Goal: Communication & Community: Ask a question

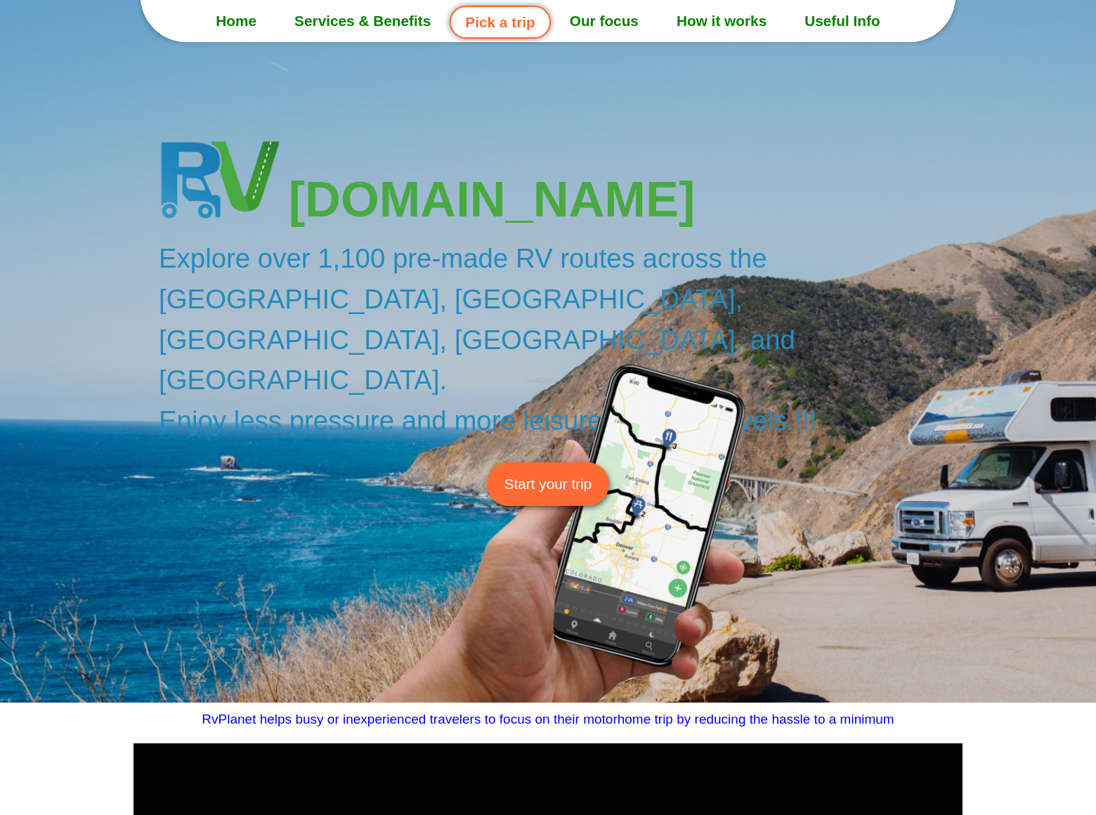
scroll to position [3782, 0]
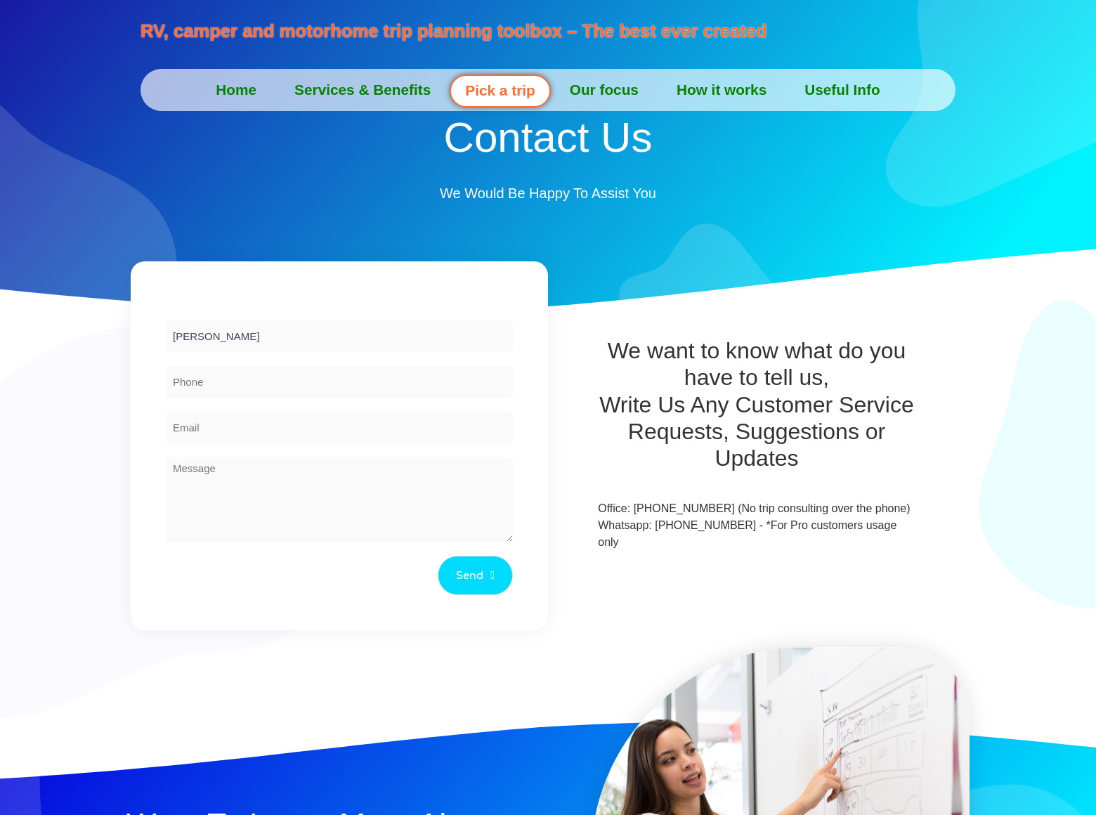
type input "Gary Miller"
type input "8054002077"
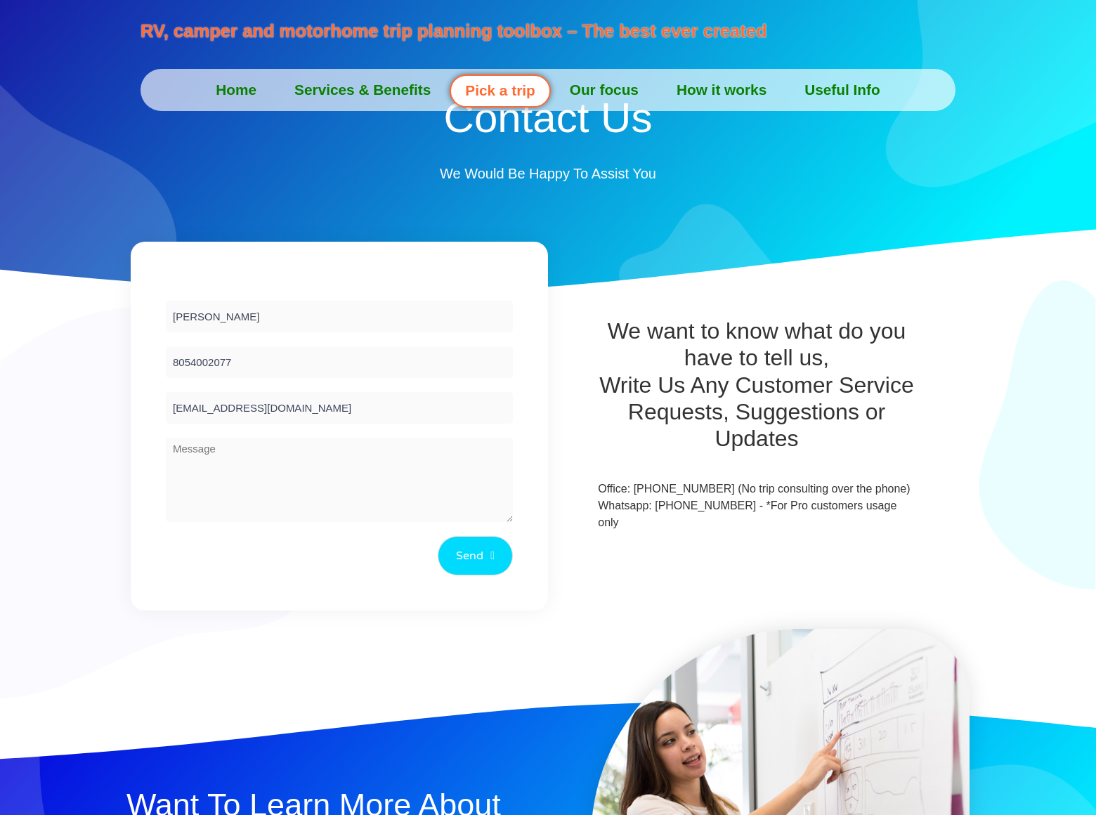
type input "garymiller@dominateposition.com"
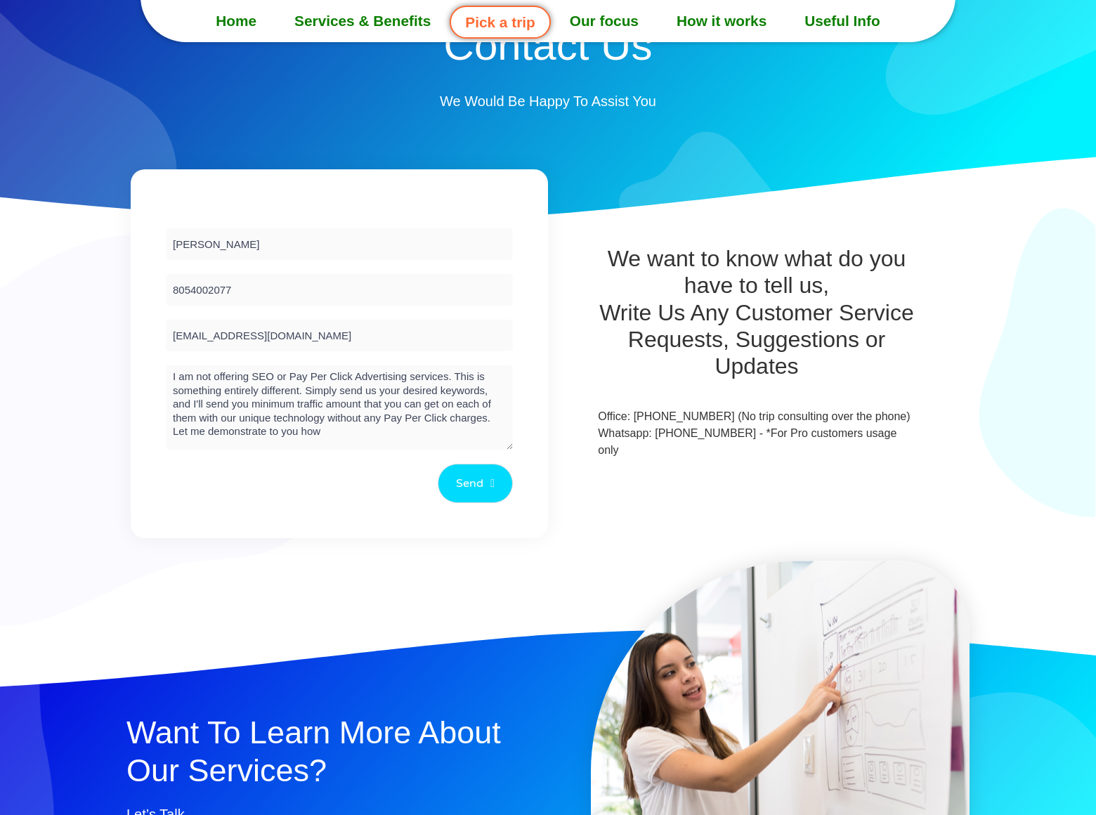
scroll to position [1, 0]
type textarea "I am not offering SEO or Pay Per Click Advertising services. This is something …"
click at [474, 483] on button "Send" at bounding box center [475, 483] width 75 height 39
